Goal: Entertainment & Leisure: Browse casually

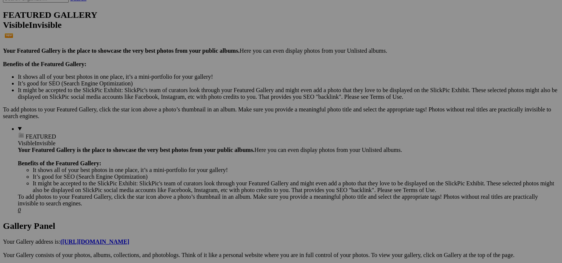
scroll to position [199, 0]
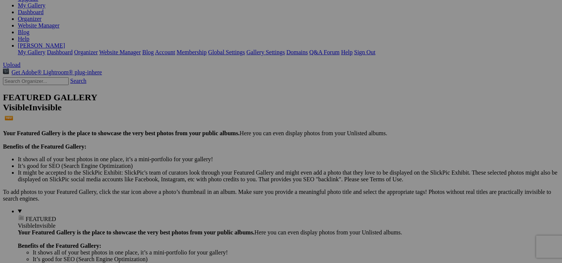
scroll to position [67, 0]
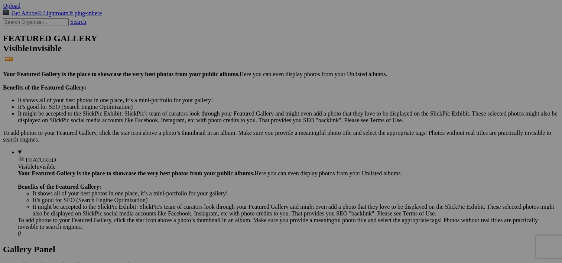
scroll to position [184, 0]
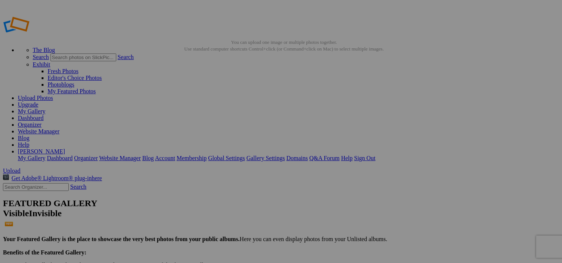
click at [211, 112] on img at bounding box center [207, 110] width 56 height 33
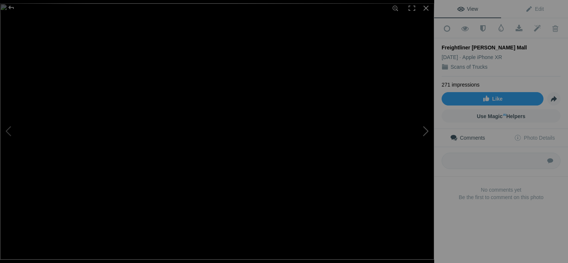
click at [427, 135] on button at bounding box center [406, 131] width 56 height 95
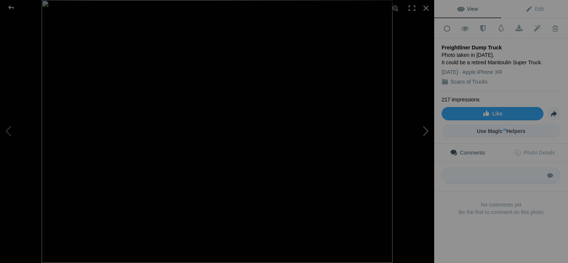
click at [427, 135] on button at bounding box center [406, 131] width 56 height 95
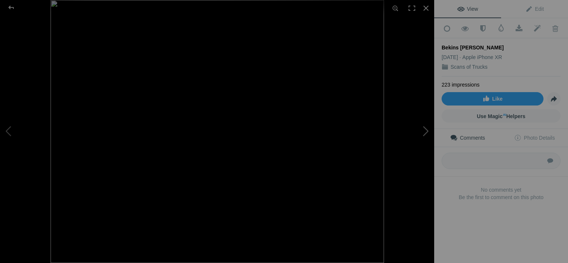
click at [427, 135] on button at bounding box center [406, 131] width 56 height 95
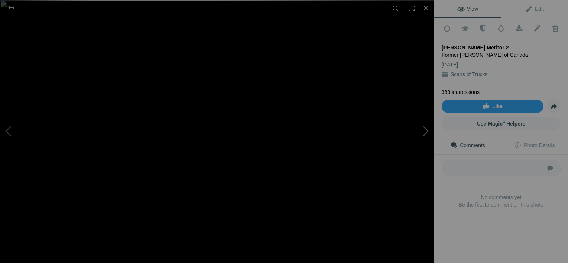
click at [427, 135] on button at bounding box center [406, 131] width 56 height 95
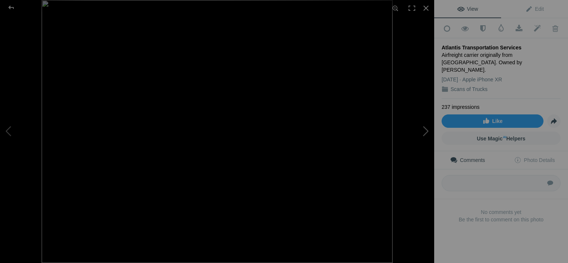
click at [427, 135] on button at bounding box center [406, 131] width 56 height 95
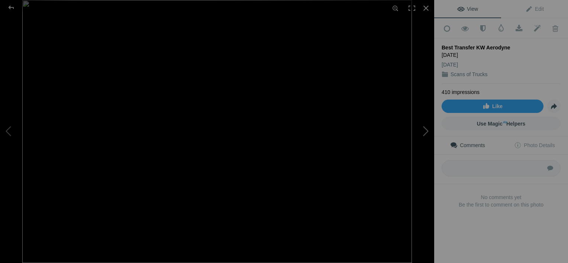
click at [427, 135] on button at bounding box center [406, 131] width 56 height 95
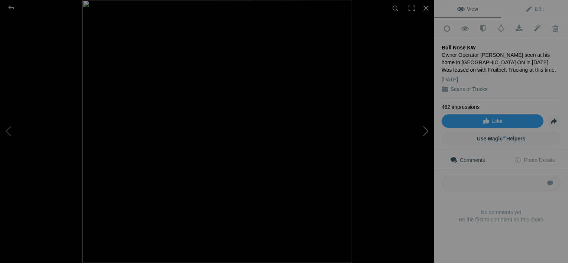
click at [427, 135] on button at bounding box center [406, 131] width 56 height 95
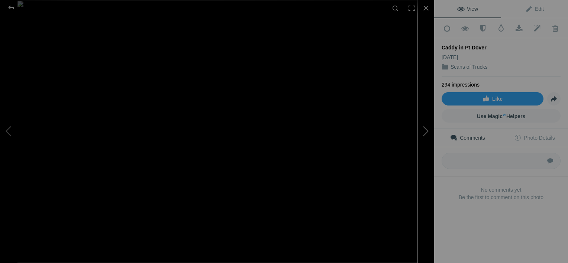
click at [427, 135] on button at bounding box center [406, 131] width 56 height 95
click at [422, 135] on button at bounding box center [406, 131] width 56 height 95
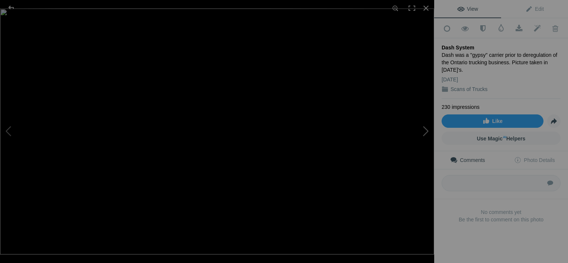
click at [423, 135] on button at bounding box center [406, 131] width 56 height 95
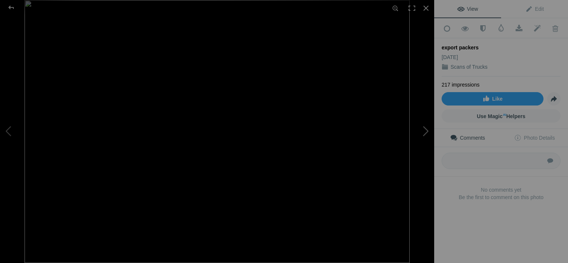
click at [423, 135] on button at bounding box center [406, 131] width 56 height 95
click at [423, 136] on button at bounding box center [406, 131] width 56 height 95
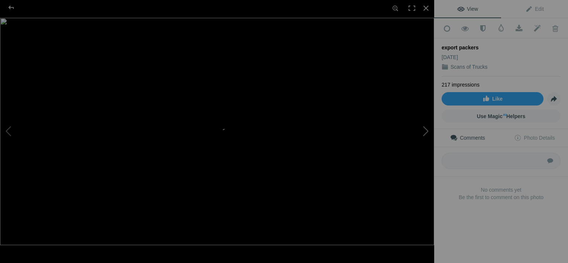
click at [424, 137] on button at bounding box center [406, 131] width 56 height 95
click at [426, 133] on button at bounding box center [406, 131] width 56 height 95
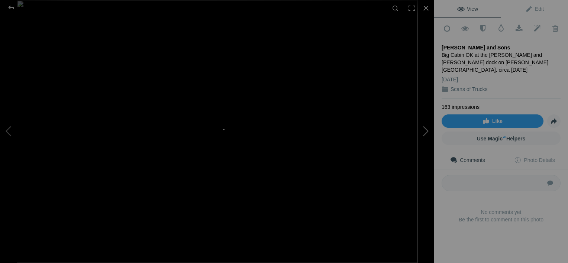
click at [426, 133] on button at bounding box center [406, 131] width 56 height 95
click at [425, 133] on button at bounding box center [406, 131] width 56 height 95
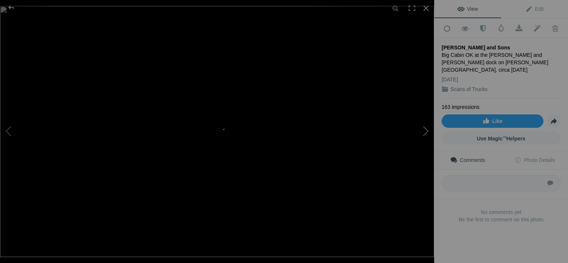
click at [425, 134] on button at bounding box center [406, 131] width 56 height 95
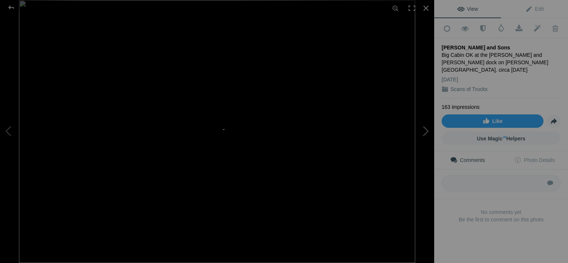
click at [425, 134] on button at bounding box center [406, 131] width 56 height 95
click at [427, 8] on div at bounding box center [426, 8] width 16 height 16
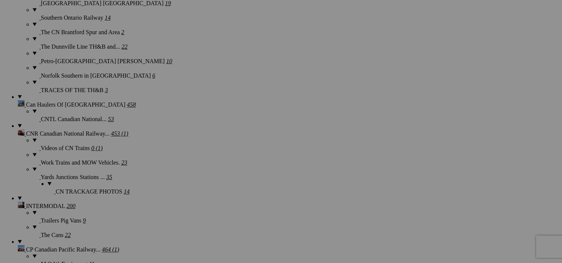
scroll to position [147, 0]
